Goal: Task Accomplishment & Management: Use online tool/utility

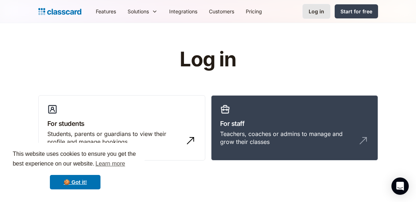
click at [322, 17] on link "Log in" at bounding box center [317, 11] width 28 height 15
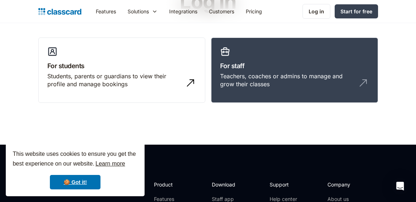
scroll to position [58, 0]
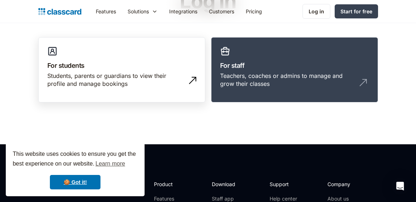
click at [133, 69] on h3 "For students" at bounding box center [121, 66] width 149 height 10
